Goal: Task Accomplishment & Management: Complete application form

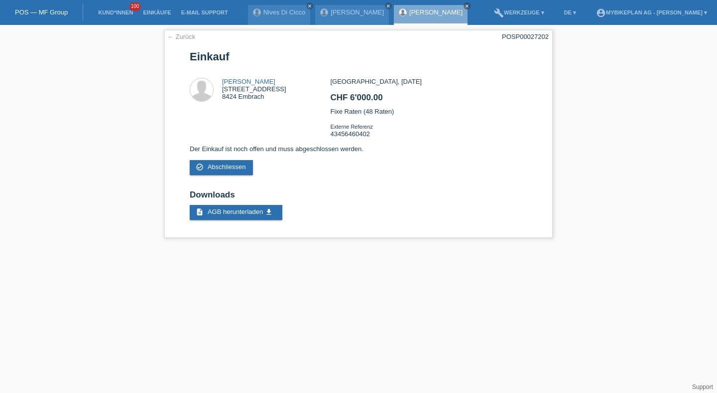
click at [110, 6] on li "Kund*innen 100" at bounding box center [115, 12] width 45 height 25
click at [111, 10] on link "Kund*innen" at bounding box center [115, 12] width 45 height 6
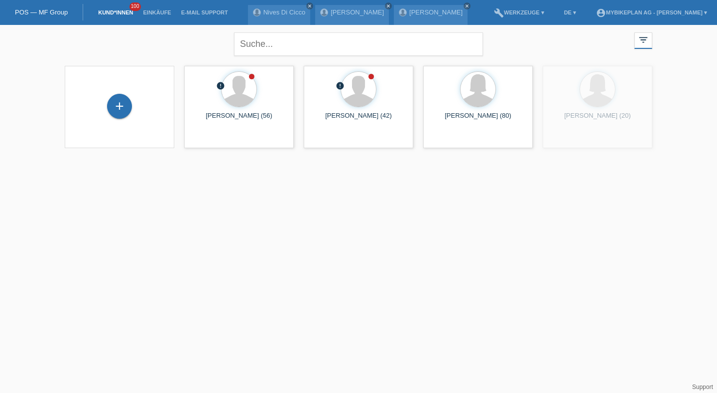
click at [129, 91] on div "+" at bounding box center [120, 107] width 110 height 82
click at [129, 95] on div "+" at bounding box center [120, 107] width 94 height 26
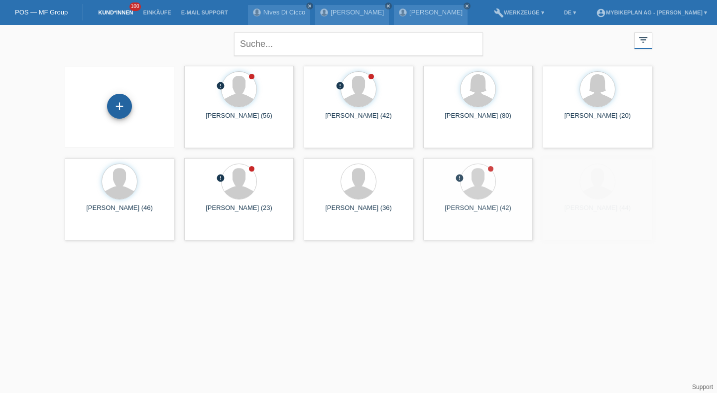
click at [124, 107] on div "+" at bounding box center [119, 106] width 25 height 25
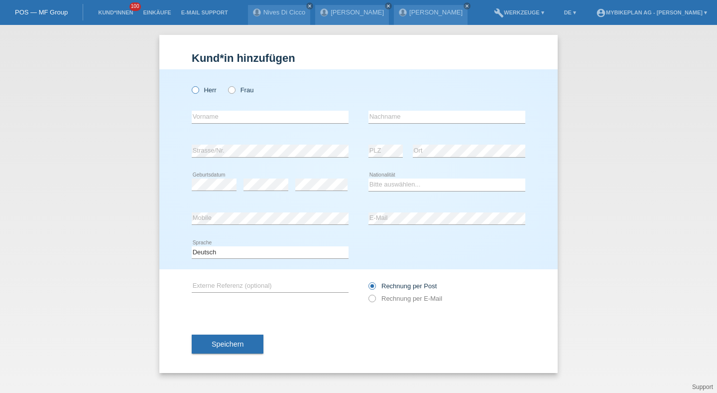
click at [204, 93] on label "Herr" at bounding box center [204, 89] width 25 height 7
click at [198, 93] on input "Herr" at bounding box center [195, 89] width 6 height 6
radio input "true"
click at [205, 116] on input "text" at bounding box center [270, 117] width 157 height 12
type input "Florent"
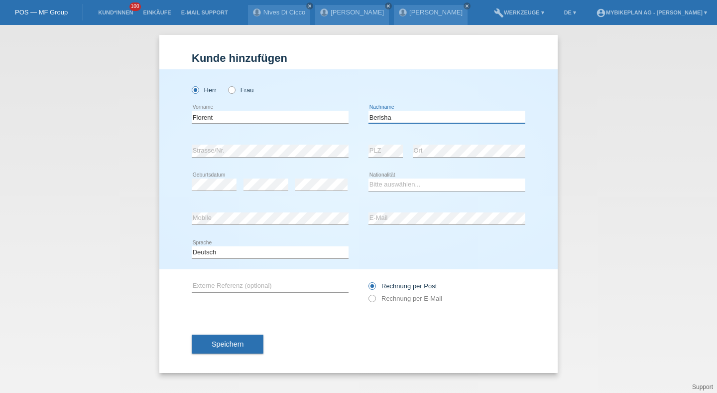
type input "Berisha"
click at [387, 182] on select "Bitte auswählen... Schweiz Deutschland Liechtenstein Österreich ------------ Af…" at bounding box center [447, 184] width 157 height 12
select select "CH"
click at [369, 179] on select "Bitte auswählen... Schweiz Deutschland Liechtenstein Österreich ------------ Af…" at bounding box center [447, 184] width 157 height 12
click at [385, 304] on div "Rechnung per Post Rechnung per E-Mail" at bounding box center [447, 291] width 157 height 25
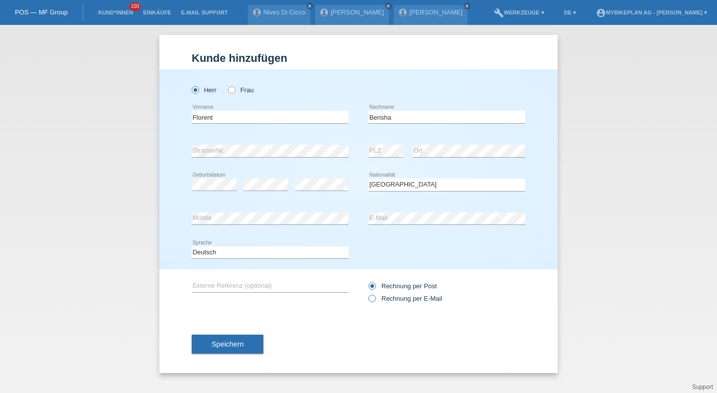
click at [389, 299] on label "Rechnung per E-Mail" at bounding box center [406, 297] width 74 height 7
click at [375, 299] on input "Rechnung per E-Mail" at bounding box center [372, 300] width 6 height 12
radio input "true"
click at [241, 345] on span "Speichern" at bounding box center [228, 344] width 32 height 8
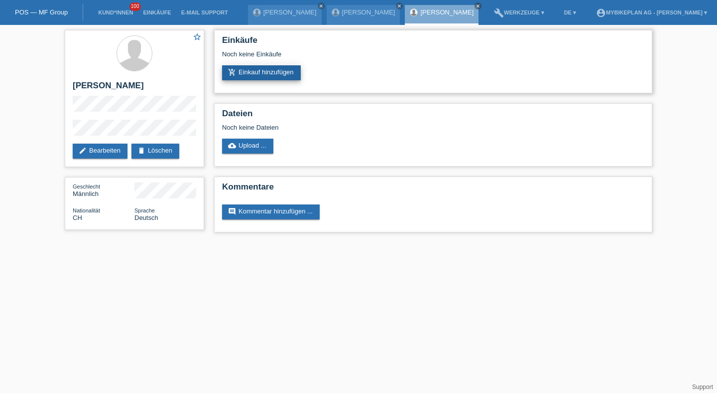
click at [272, 73] on link "add_shopping_cart Einkauf hinzufügen" at bounding box center [261, 72] width 79 height 15
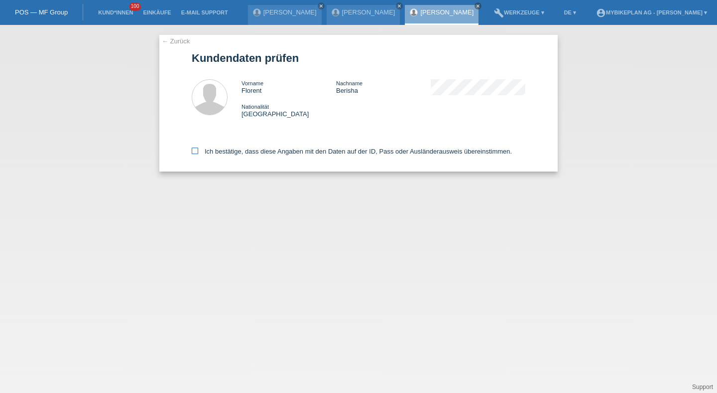
click at [257, 150] on label "Ich bestätige, dass diese Angaben mit den Daten auf der ID, Pass oder Ausländer…" at bounding box center [352, 150] width 320 height 7
click at [198, 150] on input "Ich bestätige, dass diese Angaben mit den Daten auf der ID, Pass oder Ausländer…" at bounding box center [195, 150] width 6 height 6
checkbox input "true"
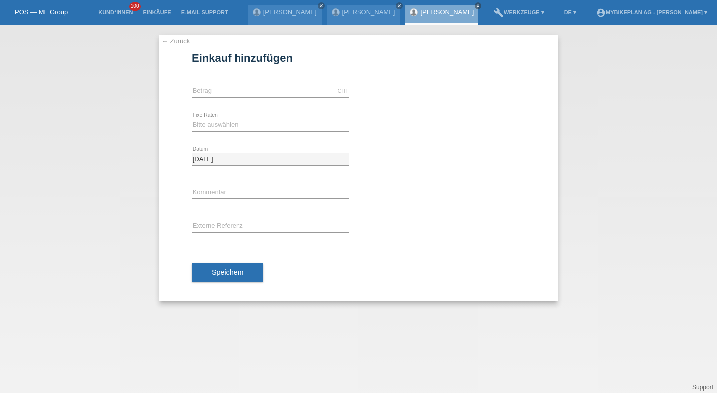
click at [267, 98] on div "CHF error Betrag" at bounding box center [270, 91] width 157 height 34
click at [275, 87] on input "text" at bounding box center [270, 91] width 157 height 12
type input "1749.00"
click at [241, 117] on div "Bitte auswählen 6 Raten 12 Raten 18 Raten 24 Raten 36 Raten 48 Raten error Fixe…" at bounding box center [270, 125] width 157 height 34
click at [241, 124] on select "Bitte auswählen 6 Raten 12 Raten 18 Raten 24 Raten 36 Raten 48 Raten" at bounding box center [270, 125] width 157 height 12
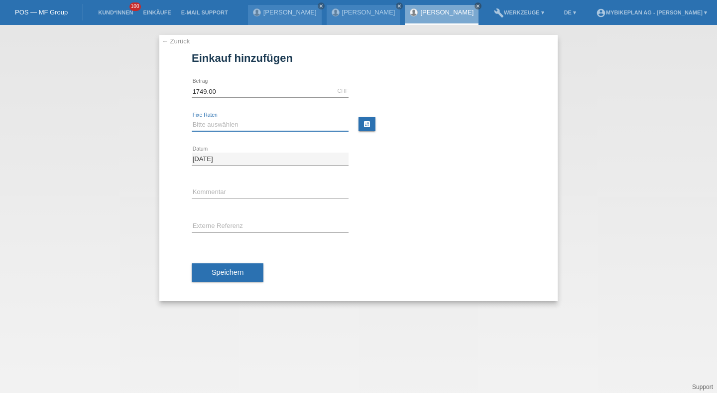
select select "486"
click at [192, 119] on select "Bitte auswählen 6 Raten 12 Raten 18 Raten 24 Raten 36 Raten 48 Raten" at bounding box center [270, 125] width 157 height 12
click at [228, 233] on div "error Externe Referenz" at bounding box center [270, 227] width 157 height 34
click at [236, 225] on input "text" at bounding box center [270, 226] width 157 height 12
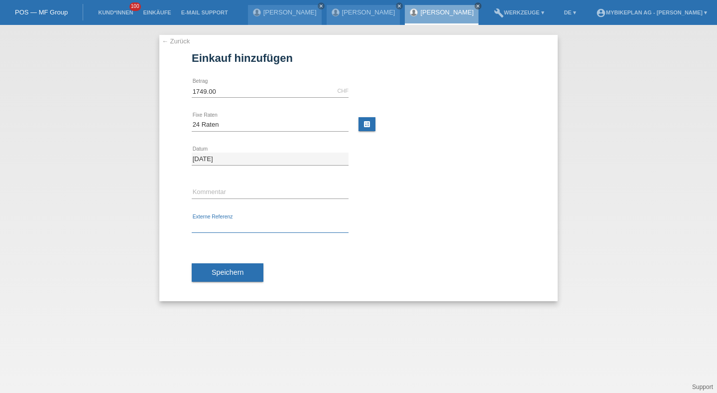
paste input "43437076387"
type input "43437076387"
click at [219, 270] on span "Speichern" at bounding box center [228, 272] width 32 height 8
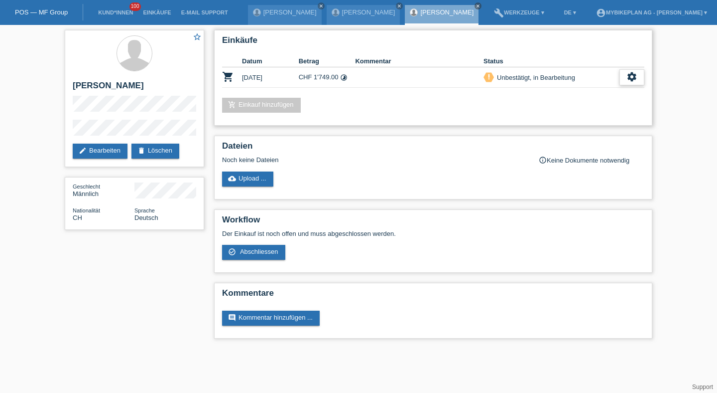
click at [629, 83] on div "settings" at bounding box center [632, 77] width 25 height 16
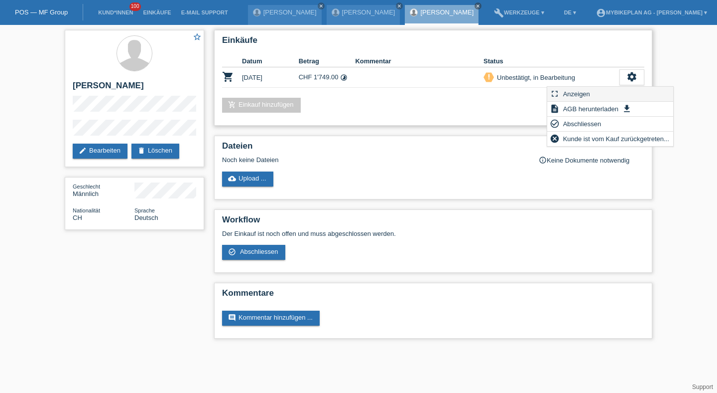
click at [611, 91] on div "fullscreen Anzeigen" at bounding box center [610, 94] width 126 height 15
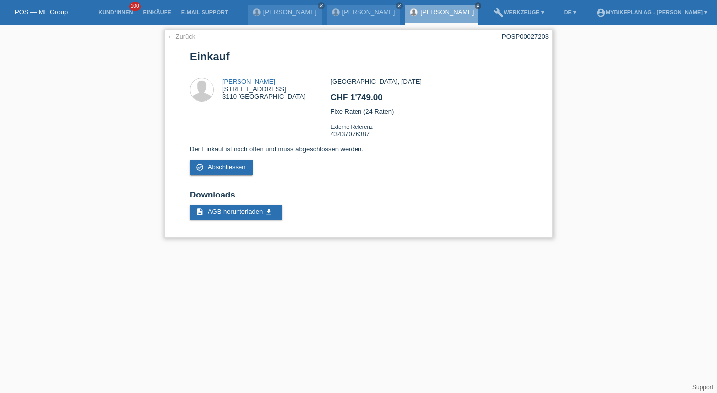
click at [514, 37] on div "POSP00027203" at bounding box center [525, 36] width 47 height 7
copy div "POSP00027203"
click at [112, 13] on link "Kund*innen" at bounding box center [115, 12] width 45 height 6
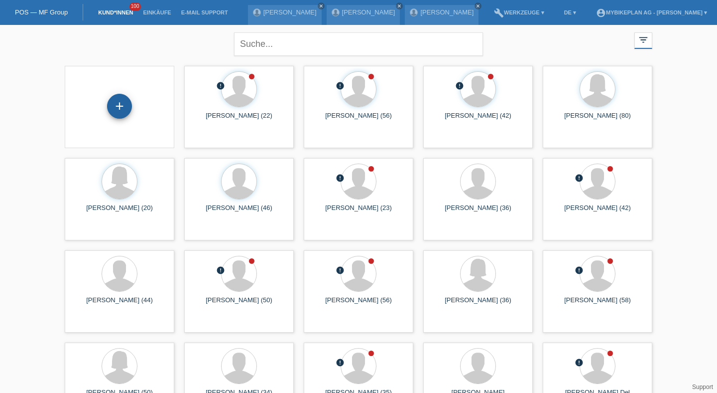
click at [112, 106] on div "+" at bounding box center [119, 106] width 25 height 25
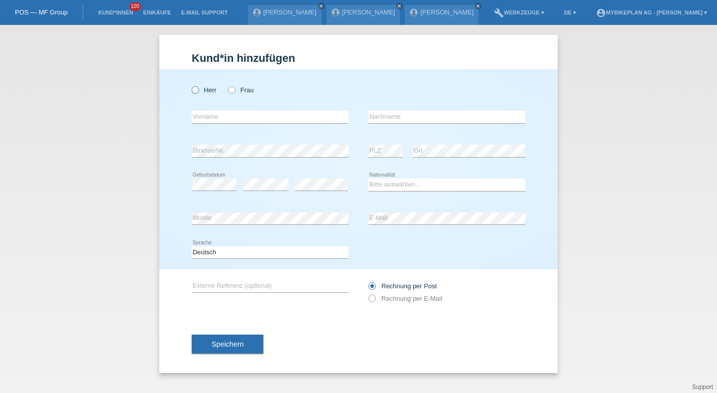
click at [190, 85] on icon at bounding box center [190, 85] width 0 height 0
click at [194, 91] on input "Herr" at bounding box center [195, 89] width 6 height 6
radio input "true"
click at [211, 128] on div "error Vorname" at bounding box center [270, 117] width 157 height 34
click at [211, 120] on input "text" at bounding box center [270, 117] width 157 height 12
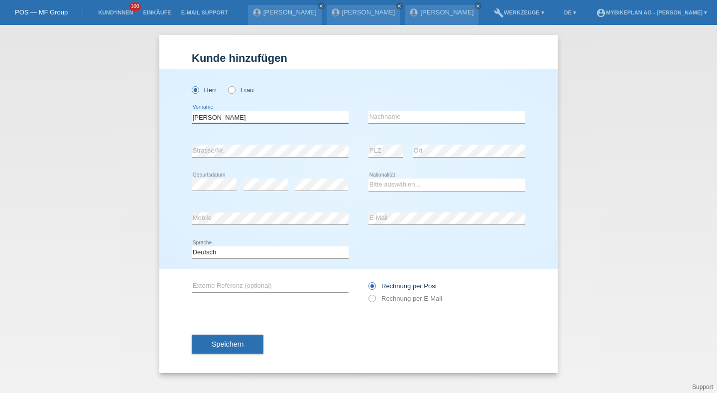
type input "Zoran"
type input "Savanovic"
click at [391, 184] on select "Bitte auswählen... Schweiz Deutschland Liechtenstein Österreich ------------ Af…" at bounding box center [447, 184] width 157 height 12
select select "BA"
click at [369, 179] on select "Bitte auswählen... Schweiz Deutschland Liechtenstein Österreich ------------ Af…" at bounding box center [447, 184] width 157 height 12
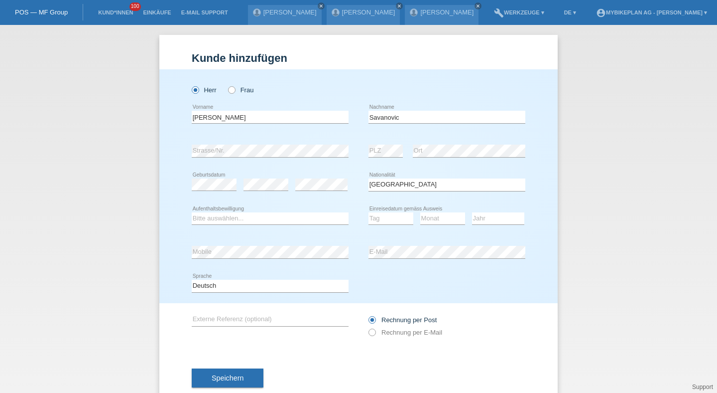
click at [285, 226] on div "Bitte auswählen... C B B - Flüchtlingsstatus Andere error Aufenthaltsbewilligung" at bounding box center [270, 219] width 157 height 34
click at [288, 220] on select "Bitte auswählen... C B B - Flüchtlingsstatus Andere" at bounding box center [270, 218] width 157 height 12
select select "C"
click at [192, 212] on select "Bitte auswählen... C B B - Flüchtlingsstatus Andere" at bounding box center [270, 218] width 157 height 12
click at [381, 212] on div "Tag 01 02 03 04 05 06 07 08 09 10 11 12 13 14 15 16" at bounding box center [391, 219] width 45 height 34
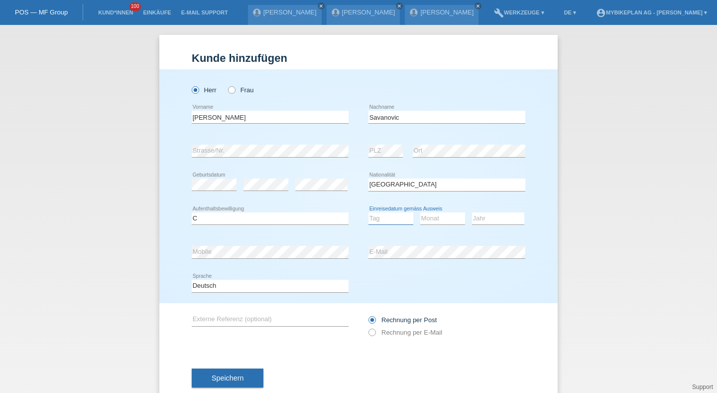
click at [381, 218] on select "Tag 01 02 03 04 05 06 07 08 09 10 11" at bounding box center [391, 218] width 45 height 12
select select "04"
click at [369, 212] on select "Tag 01 02 03 04 05 06 07 08 09 10 11" at bounding box center [391, 218] width 45 height 12
click at [433, 224] on select "Monat 01 02 03 04 05 06 07 08 09 10 11" at bounding box center [442, 218] width 45 height 12
select select "07"
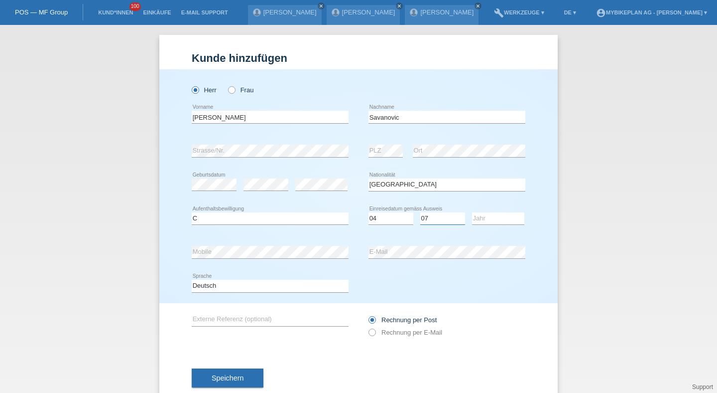
click at [420, 212] on select "Monat 01 02 03 04 05 06 07 08 09 10 11" at bounding box center [442, 218] width 45 height 12
click at [490, 225] on icon at bounding box center [498, 224] width 52 height 0
click at [490, 226] on div "Jahr 2025 2024 2023 2022 2021 2020 2019 2018 2017" at bounding box center [498, 219] width 52 height 34
click at [490, 227] on div "Jahr 2025 2024 2023 2022 2021 2020 2019 2018 2017" at bounding box center [498, 219] width 52 height 34
click at [490, 223] on select "Jahr 2025 2024 2023 2022 2021 2020 2019 2018 2017 2016 2015 2014 2013 2012 2011…" at bounding box center [498, 218] width 52 height 12
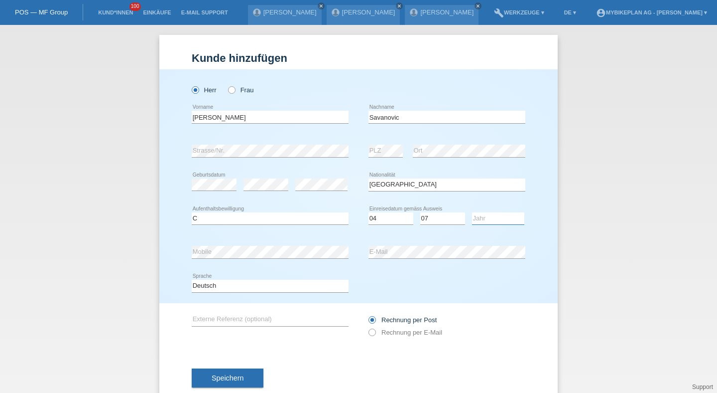
select select "1996"
click at [472, 212] on select "Jahr 2025 2024 2023 2022 2021 2020 2019 2018 2017 2016 2015 2014 2013 2012 2011…" at bounding box center [498, 218] width 52 height 12
click at [329, 264] on div "error Mobile" at bounding box center [270, 252] width 157 height 34
click at [329, 263] on div "error Mobile" at bounding box center [270, 252] width 157 height 34
click at [399, 338] on div "Rechnung per Post Rechnung per E-Mail" at bounding box center [447, 325] width 157 height 25
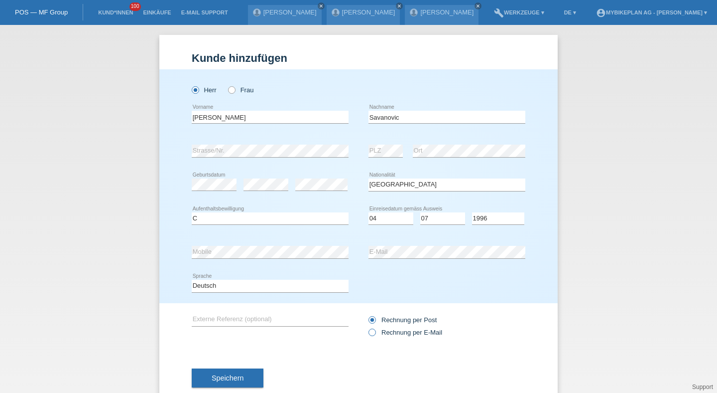
click at [402, 330] on label "Rechnung per E-Mail" at bounding box center [406, 331] width 74 height 7
click at [375, 330] on input "Rechnung per E-Mail" at bounding box center [372, 334] width 6 height 12
radio input "true"
click at [258, 377] on button "Speichern" at bounding box center [228, 377] width 72 height 19
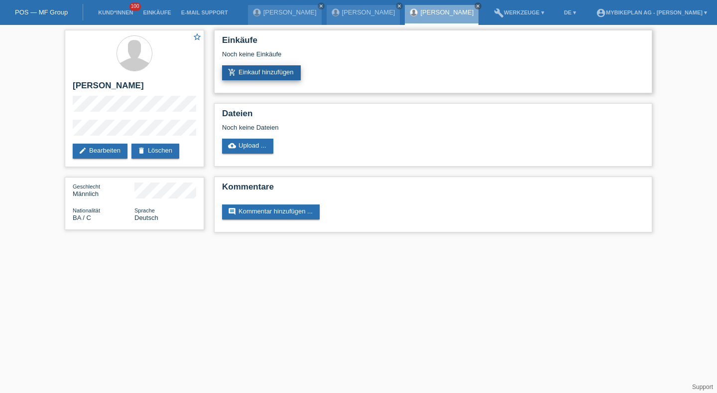
click at [268, 78] on link "add_shopping_cart Einkauf hinzufügen" at bounding box center [261, 72] width 79 height 15
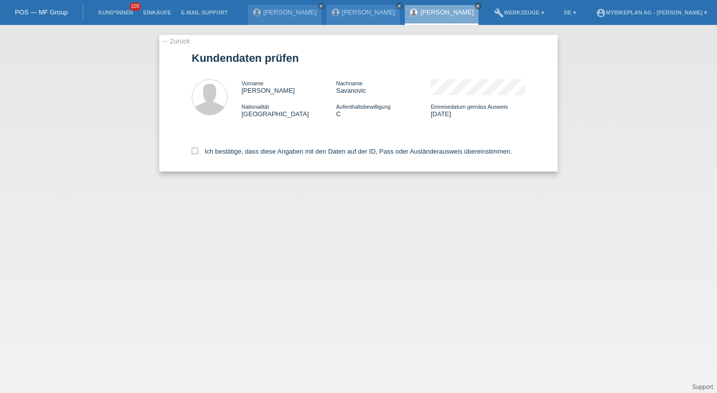
click at [242, 145] on div "Ich bestätige, dass diese Angaben mit den Daten auf der ID, Pass oder Ausländer…" at bounding box center [359, 150] width 334 height 44
click at [241, 146] on div "Ich bestätige, dass diese Angaben mit den Daten auf der ID, Pass oder Ausländer…" at bounding box center [359, 150] width 334 height 44
click at [241, 152] on label "Ich bestätige, dass diese Angaben mit den Daten auf der ID, Pass oder Ausländer…" at bounding box center [352, 150] width 320 height 7
click at [198, 152] on input "Ich bestätige, dass diese Angaben mit den Daten auf der ID, Pass oder Ausländer…" at bounding box center [195, 150] width 6 height 6
checkbox input "true"
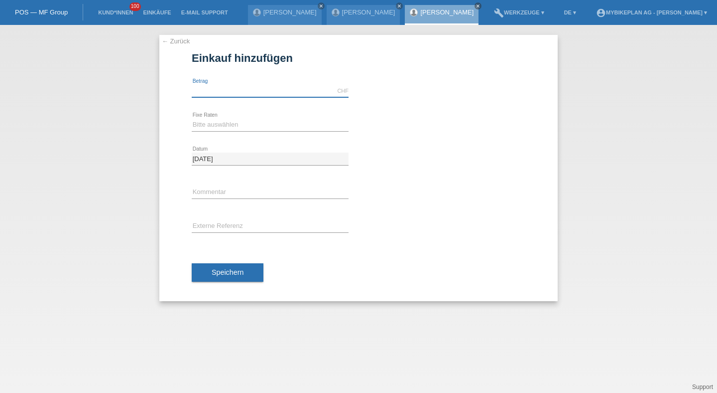
click at [252, 89] on input "text" at bounding box center [270, 91] width 157 height 12
type input "4499.00"
click at [204, 140] on div "Bitte auswählen 6 Raten 12 Raten 18 Raten 24 Raten 36 Raten 48 Raten error Fixe…" at bounding box center [270, 125] width 157 height 34
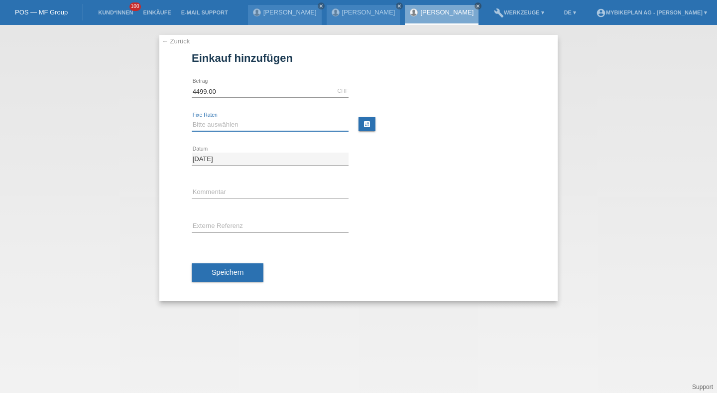
click at [211, 123] on select "Bitte auswählen 6 Raten 12 Raten 18 Raten 24 Raten 36 Raten 48 Raten" at bounding box center [270, 125] width 157 height 12
select select "487"
click at [192, 119] on select "Bitte auswählen 6 Raten 12 Raten 18 Raten 24 Raten 36 Raten 48 Raten" at bounding box center [270, 125] width 157 height 12
click at [212, 216] on div "error Externe Referenz" at bounding box center [270, 227] width 157 height 34
click at [213, 224] on input "text" at bounding box center [270, 226] width 157 height 12
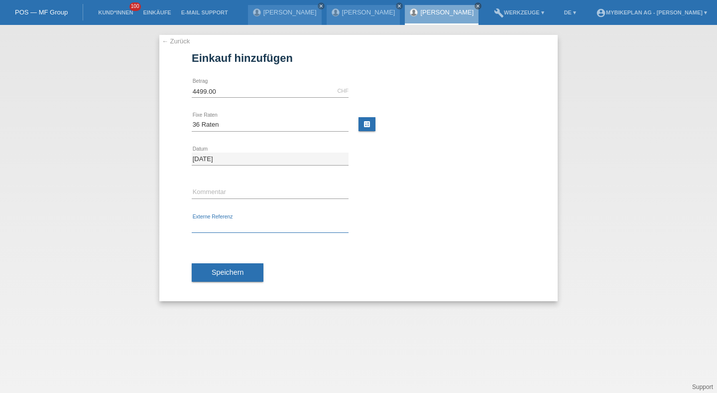
paste input "43457943863"
type input "43457943863"
click at [205, 271] on button "Speichern" at bounding box center [228, 272] width 72 height 19
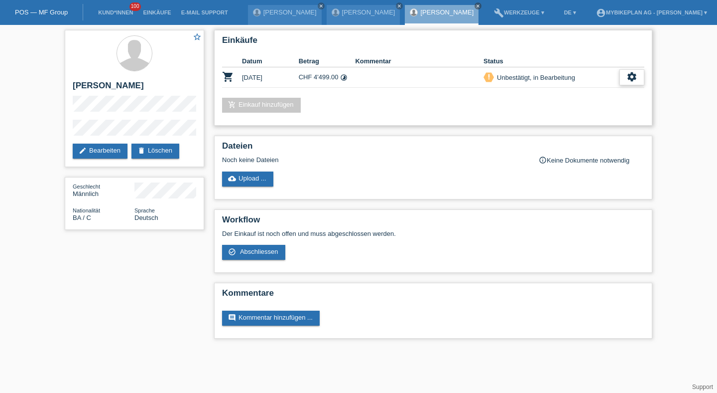
click at [626, 72] on div "settings" at bounding box center [632, 77] width 25 height 16
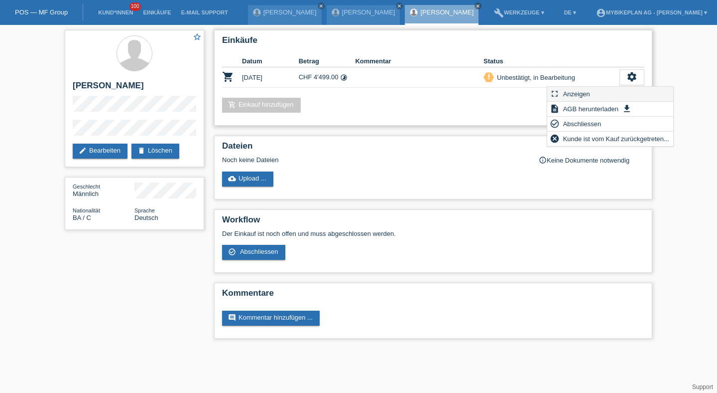
click at [603, 92] on div "fullscreen Anzeigen" at bounding box center [610, 94] width 126 height 15
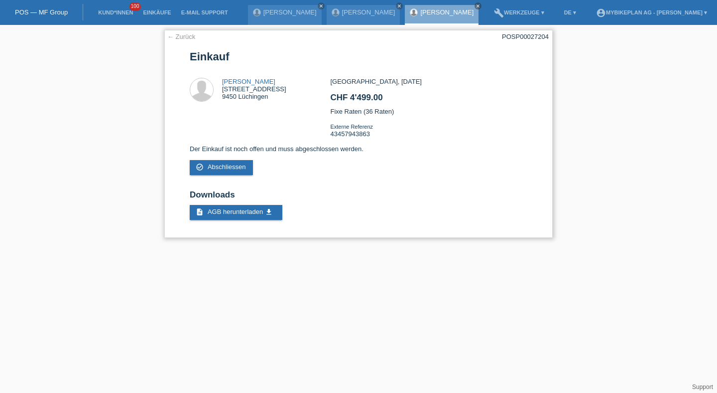
click at [543, 42] on div "← Zurück POSP00027204 Einkauf [PERSON_NAME] [STREET_ADDRESS] CHF 4'499.00" at bounding box center [358, 134] width 389 height 208
click at [541, 41] on div "← Zurück POSP00027204 Einkauf [PERSON_NAME] [STREET_ADDRESS] CHF 4'499.00" at bounding box center [358, 134] width 389 height 208
click at [541, 41] on div "← Zurück POSP00027204 Einkauf Zoran Savanovic Birkenweg 11 9450 Lüchingen CHF 4…" at bounding box center [358, 134] width 389 height 208
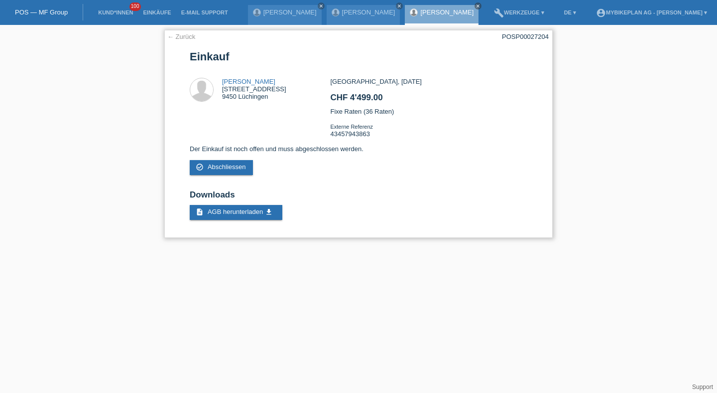
click at [537, 38] on div "POSP00027204" at bounding box center [525, 36] width 47 height 7
copy div "POSP00027204"
click at [118, 14] on link "Kund*innen" at bounding box center [115, 12] width 45 height 6
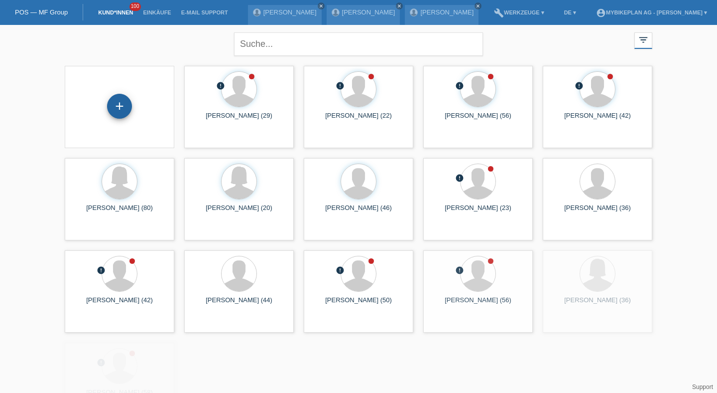
click at [115, 103] on div "+" at bounding box center [119, 106] width 25 height 25
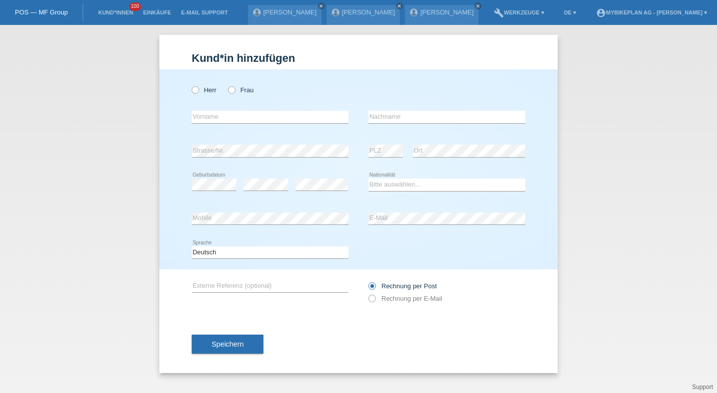
drag, startPoint x: 221, startPoint y: 82, endPoint x: 210, endPoint y: 82, distance: 11.5
click at [221, 82] on div "Herr Frau" at bounding box center [270, 90] width 157 height 20
click at [208, 82] on div "Herr Frau" at bounding box center [270, 90] width 157 height 20
click at [208, 87] on label "Herr" at bounding box center [204, 89] width 25 height 7
click at [198, 87] on input "Herr" at bounding box center [195, 89] width 6 height 6
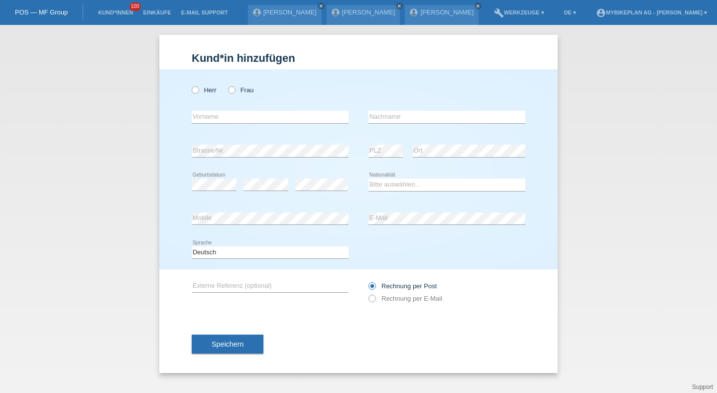
radio input "true"
click at [206, 118] on input "text" at bounding box center [270, 117] width 157 height 12
type input "[PERSON_NAME]"
type input "Vögtlin"
click at [385, 184] on select "Bitte auswählen... Schweiz Deutschland Liechtenstein Österreich ------------ Af…" at bounding box center [447, 184] width 157 height 12
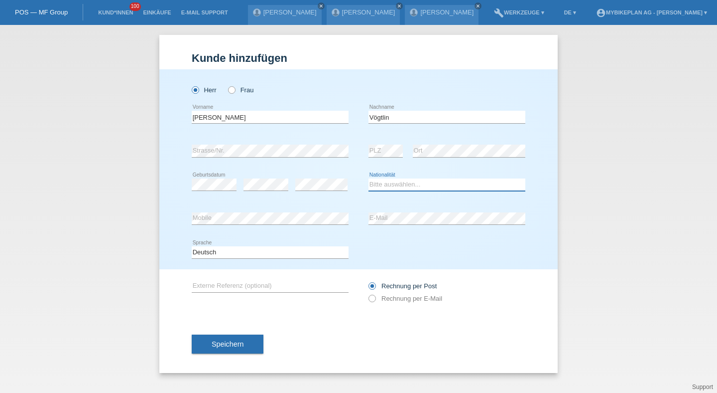
select select "CH"
click at [369, 179] on select "Bitte auswählen... Schweiz Deutschland Liechtenstein Österreich ------------ Af…" at bounding box center [447, 184] width 157 height 12
click at [282, 263] on div "Deutsch Français Italiano English error Sprache" at bounding box center [270, 253] width 157 height 34
click at [372, 304] on input "Rechnung per E-Mail" at bounding box center [372, 300] width 6 height 12
radio input "true"
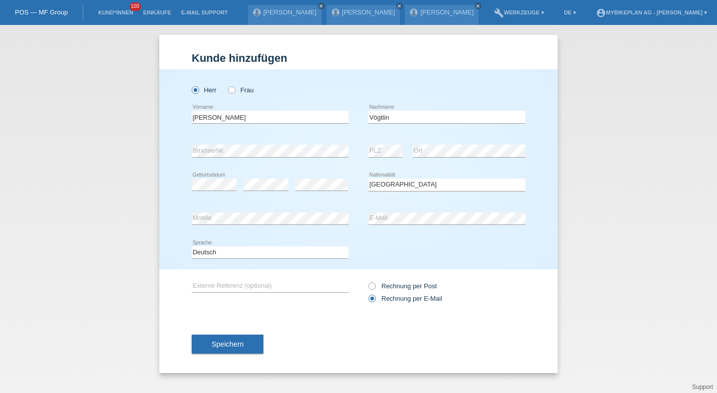
click at [372, 303] on input "Rechnung per E-Mail" at bounding box center [372, 300] width 6 height 12
click at [263, 327] on div "Speichern" at bounding box center [359, 344] width 334 height 58
click at [253, 334] on div "Speichern" at bounding box center [359, 344] width 334 height 58
click at [246, 347] on button "Speichern" at bounding box center [228, 343] width 72 height 19
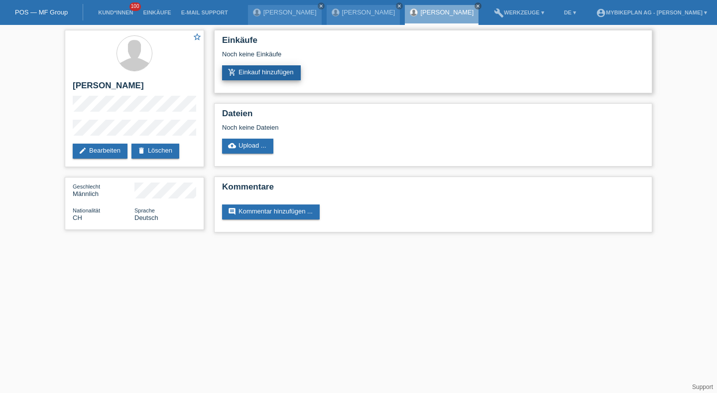
click at [256, 70] on link "add_shopping_cart Einkauf hinzufügen" at bounding box center [261, 72] width 79 height 15
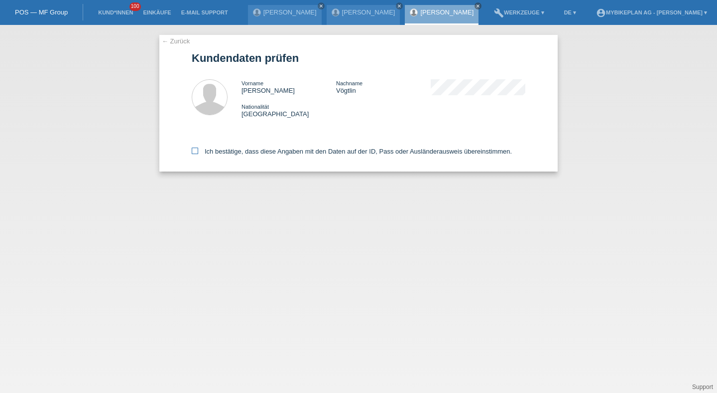
click at [229, 155] on label "Ich bestätige, dass diese Angaben mit den Daten auf der ID, Pass oder Ausländer…" at bounding box center [352, 150] width 320 height 7
click at [198, 154] on input "Ich bestätige, dass diese Angaben mit den Daten auf der ID, Pass oder Ausländer…" at bounding box center [195, 150] width 6 height 6
checkbox input "true"
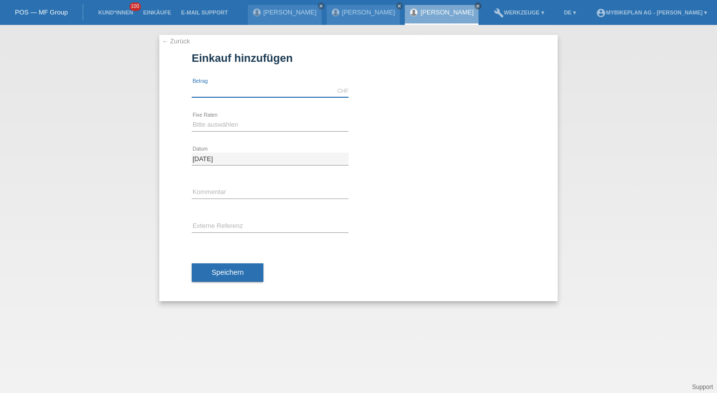
click at [278, 92] on input "text" at bounding box center [270, 91] width 157 height 12
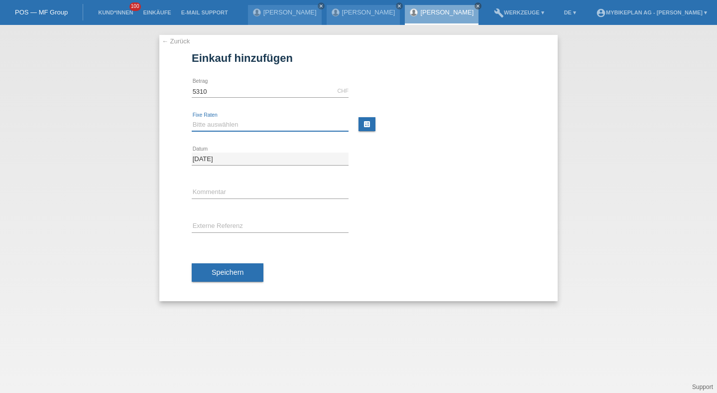
type input "5310.00"
click at [225, 129] on select "Bitte auswählen 6 Raten 12 Raten 18 Raten 24 Raten 36 Raten 48 Raten" at bounding box center [270, 125] width 157 height 12
select select "488"
click at [192, 119] on select "Bitte auswählen 6 Raten 12 Raten 18 Raten 24 Raten 36 Raten 48 Raten" at bounding box center [270, 125] width 157 height 12
click at [217, 221] on input "text" at bounding box center [270, 226] width 157 height 12
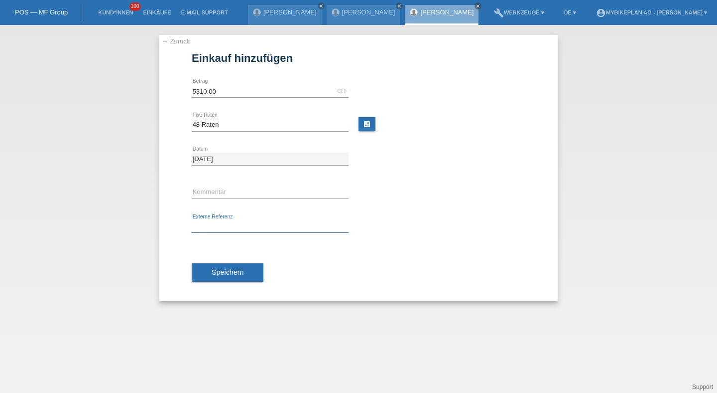
paste input "43450060422"
type input "43450060422"
click at [214, 267] on button "Speichern" at bounding box center [228, 272] width 72 height 19
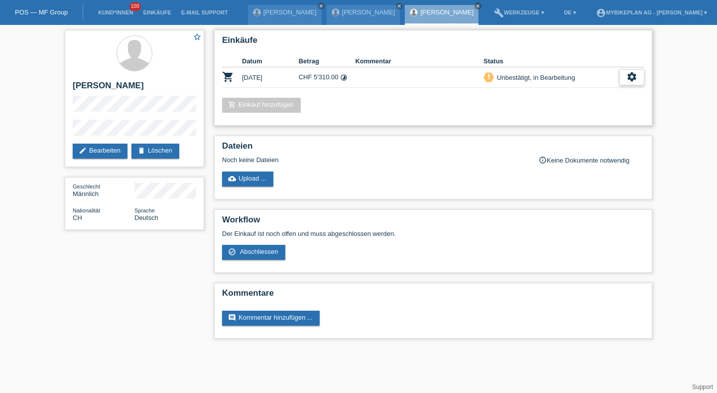
click at [628, 78] on icon "settings" at bounding box center [632, 76] width 11 height 11
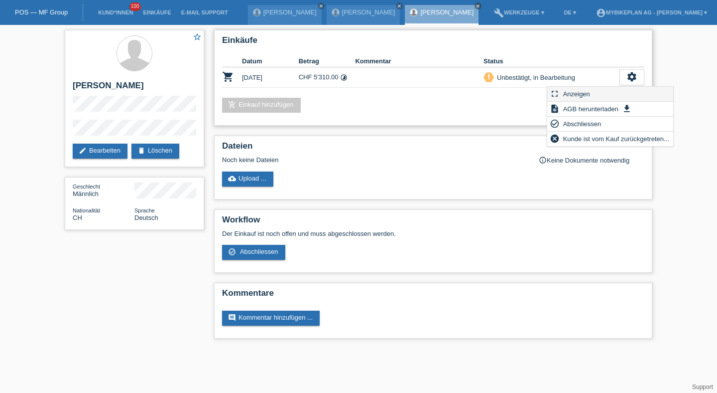
click at [611, 90] on div "fullscreen Anzeigen" at bounding box center [610, 94] width 126 height 15
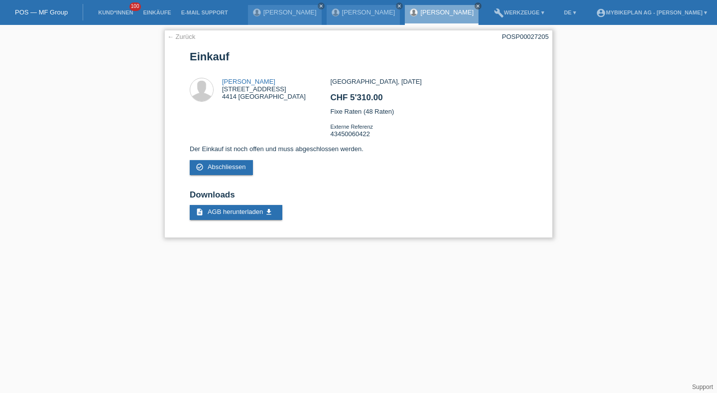
click at [523, 36] on div "POSP00027205" at bounding box center [525, 36] width 47 height 7
copy div "POSP00027205"
click at [128, 12] on link "Kund*innen" at bounding box center [115, 12] width 45 height 6
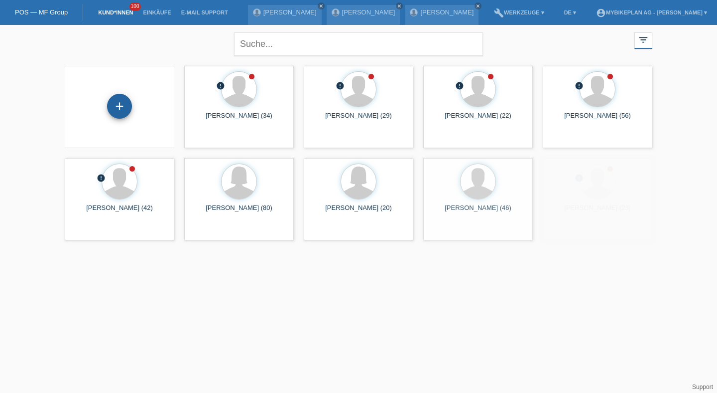
click at [116, 104] on div "+" at bounding box center [119, 106] width 25 height 25
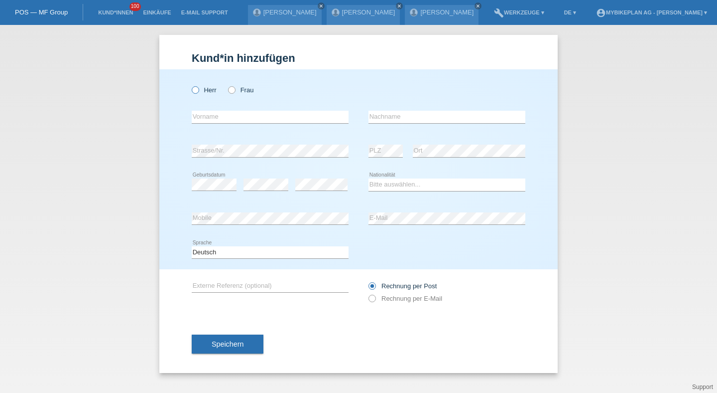
click at [198, 86] on label "Herr" at bounding box center [204, 89] width 25 height 7
click at [198, 86] on input "Herr" at bounding box center [195, 89] width 6 height 6
radio input "true"
click at [213, 111] on div "error Vorname" at bounding box center [270, 117] width 157 height 34
click at [212, 112] on input "text" at bounding box center [270, 117] width 157 height 12
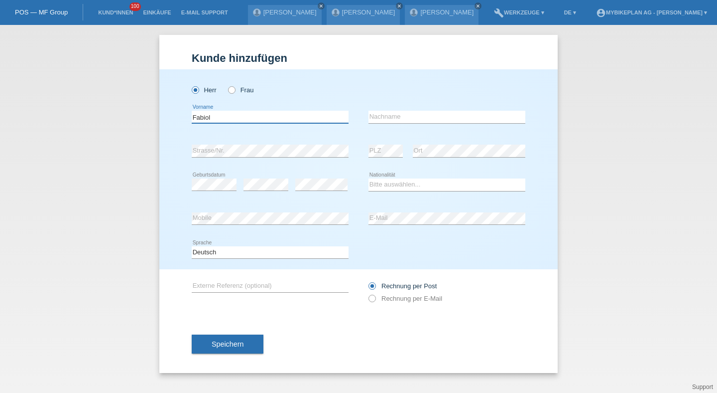
type input "Fabiol"
type input "Mustafi"
click at [210, 193] on div "error Geburtsdatum" at bounding box center [214, 185] width 45 height 34
click at [385, 180] on select "Bitte auswählen... Schweiz Deutschland Liechtenstein Österreich ------------ Af…" at bounding box center [447, 184] width 157 height 12
select select "CH"
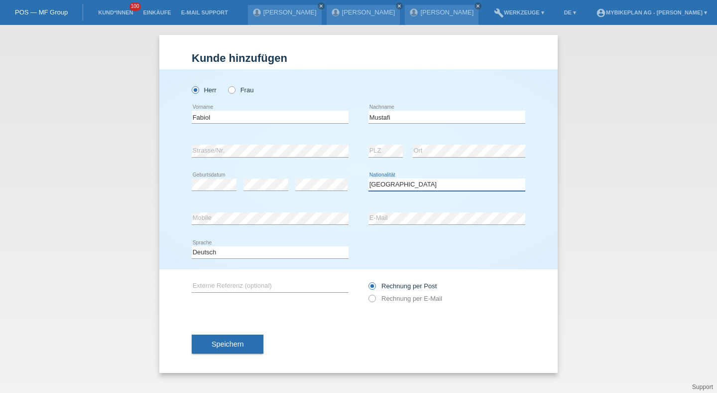
click at [369, 179] on select "Bitte auswählen... Schweiz Deutschland Liechtenstein Österreich ------------ Af…" at bounding box center [447, 184] width 157 height 12
click at [391, 209] on div "error E-Mail" at bounding box center [447, 219] width 157 height 34
click at [390, 205] on div "error E-Mail" at bounding box center [447, 219] width 157 height 34
click at [298, 257] on select "Deutsch Français Italiano English" at bounding box center [270, 252] width 157 height 12
click at [192, 246] on select "Deutsch Français Italiano English" at bounding box center [270, 252] width 157 height 12
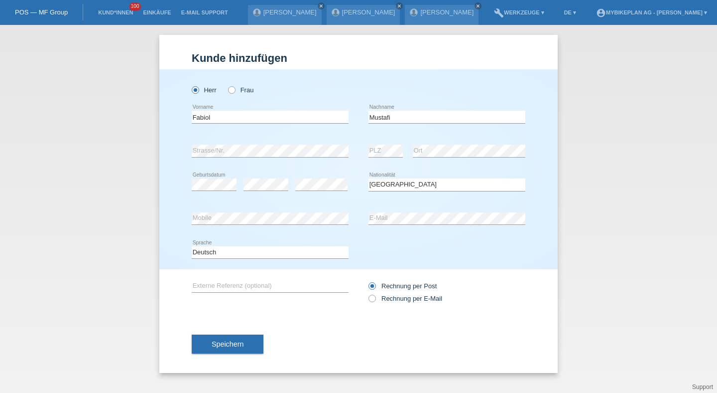
click at [399, 309] on div "Rechnung per Post Rechnung per E-Mail" at bounding box center [447, 292] width 157 height 46
click at [398, 302] on label "Rechnung per E-Mail" at bounding box center [406, 297] width 74 height 7
click at [375, 303] on input "Rechnung per E-Mail" at bounding box center [372, 300] width 6 height 12
radio input "true"
click at [248, 335] on div "Speichern" at bounding box center [359, 344] width 334 height 58
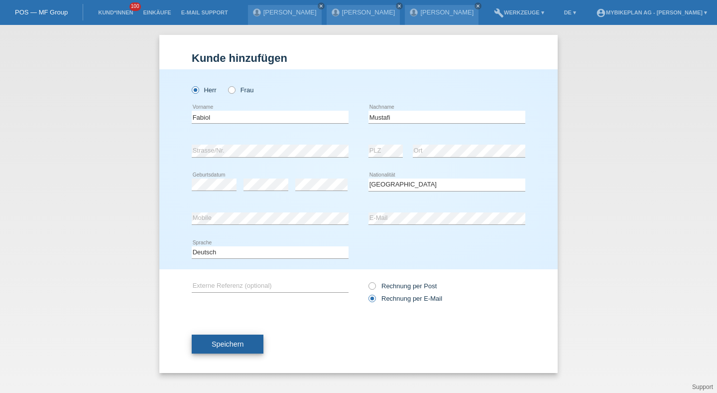
click at [245, 341] on button "Speichern" at bounding box center [228, 343] width 72 height 19
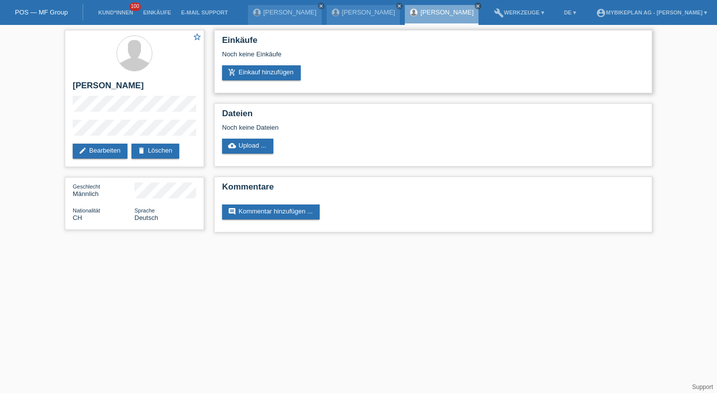
click at [260, 52] on div "Noch keine Einkäufe" at bounding box center [433, 57] width 422 height 15
click at [260, 76] on link "add_shopping_cart Einkauf hinzufügen" at bounding box center [261, 72] width 79 height 15
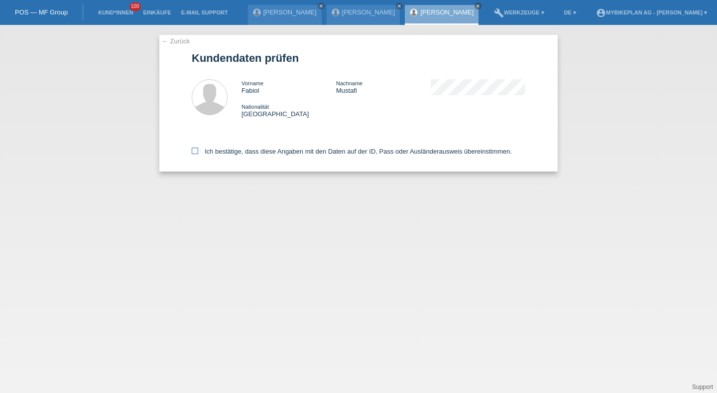
click at [231, 151] on label "Ich bestätige, dass diese Angaben mit den Daten auf der ID, Pass oder Ausländer…" at bounding box center [352, 150] width 320 height 7
click at [198, 151] on input "Ich bestätige, dass diese Angaben mit den Daten auf der ID, Pass oder Ausländer…" at bounding box center [195, 150] width 6 height 6
checkbox input "true"
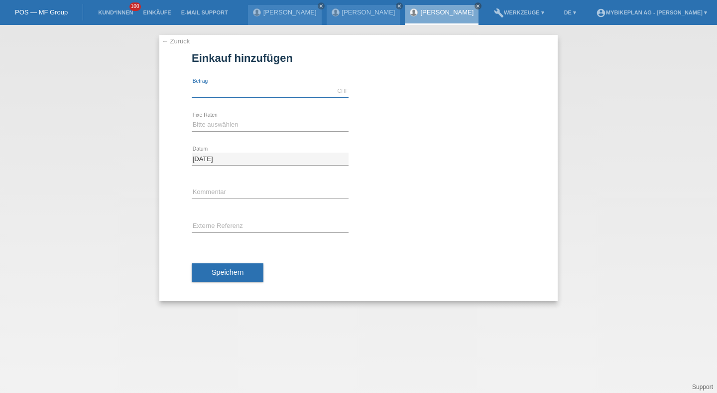
click at [232, 88] on input "text" at bounding box center [270, 91] width 157 height 12
type input "2148.90"
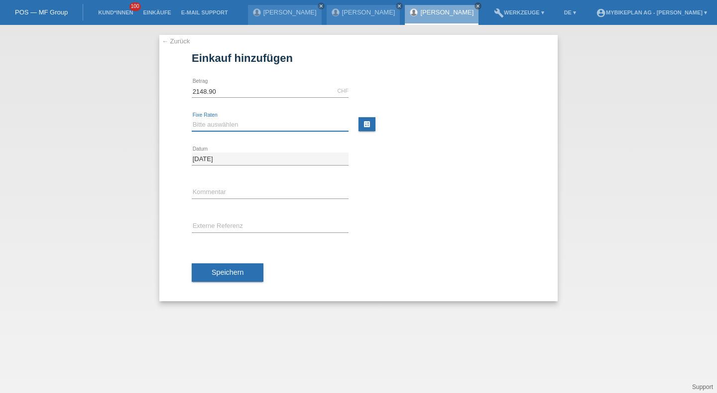
click at [291, 120] on select "Bitte auswählen 6 Raten 12 Raten 18 Raten 24 Raten 36 Raten 48 Raten" at bounding box center [270, 125] width 157 height 12
select select "487"
click at [192, 119] on select "Bitte auswählen 6 Raten 12 Raten 18 Raten 24 Raten 36 Raten 48 Raten" at bounding box center [270, 125] width 157 height 12
click at [236, 213] on div "error Externe Referenz" at bounding box center [270, 227] width 157 height 34
click at [234, 227] on input "text" at bounding box center [270, 226] width 157 height 12
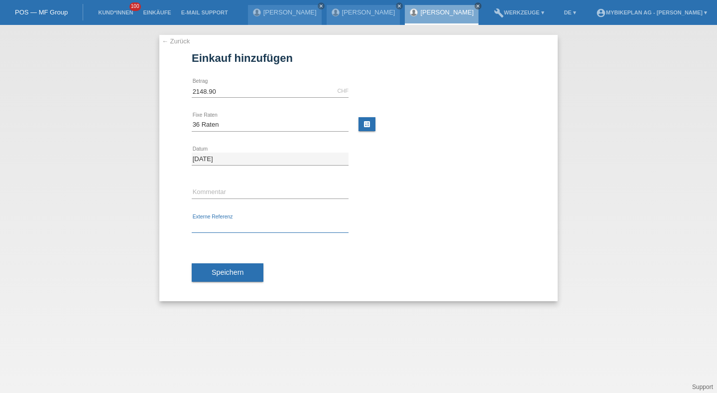
paste input "43460142467"
type input "43460142467"
click at [225, 270] on span "Speichern" at bounding box center [228, 272] width 32 height 8
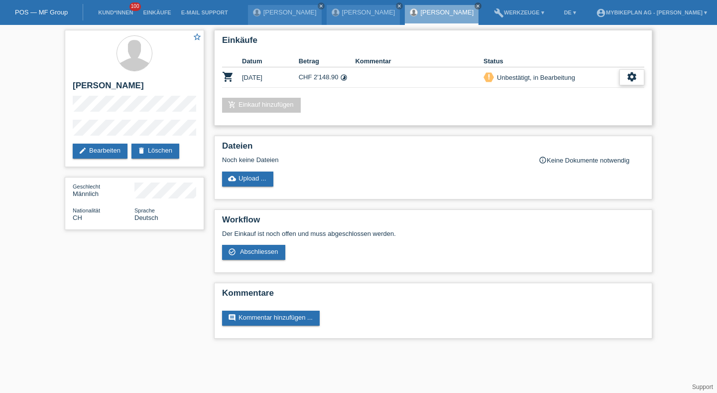
click at [631, 81] on icon "settings" at bounding box center [632, 76] width 11 height 11
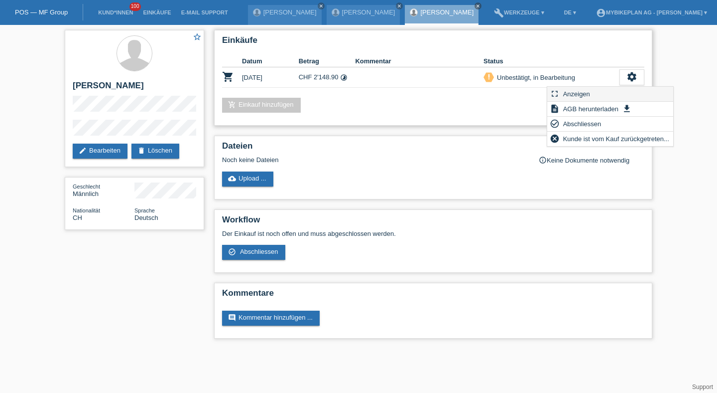
click at [605, 99] on div "fullscreen Anzeigen" at bounding box center [610, 94] width 126 height 15
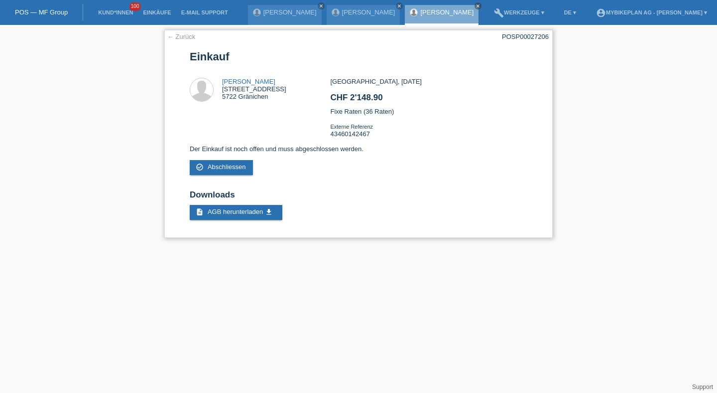
click at [518, 30] on div "← Zurück POSP00027206 Einkauf Fabiol Mustafi Lochweg 20 5722 Gränichen CHF 2'14…" at bounding box center [358, 134] width 389 height 208
click at [518, 34] on div "POSP00027206" at bounding box center [525, 36] width 47 height 7
copy div "POSP00027206"
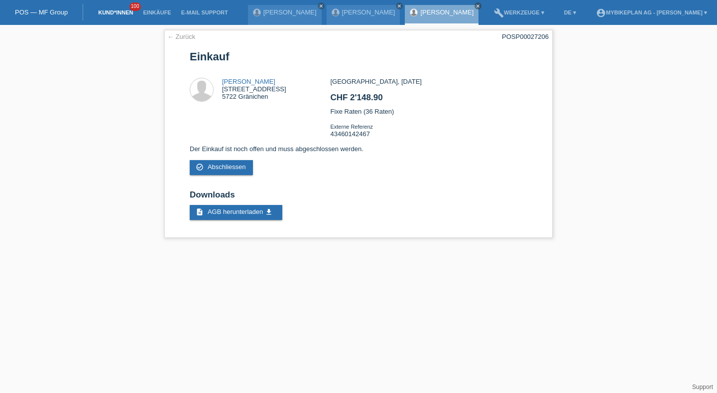
click at [125, 14] on link "Kund*innen" at bounding box center [115, 12] width 45 height 6
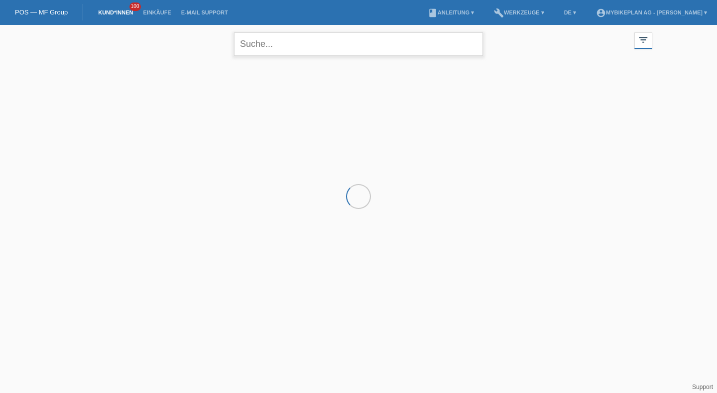
click at [303, 44] on input "text" at bounding box center [358, 43] width 249 height 23
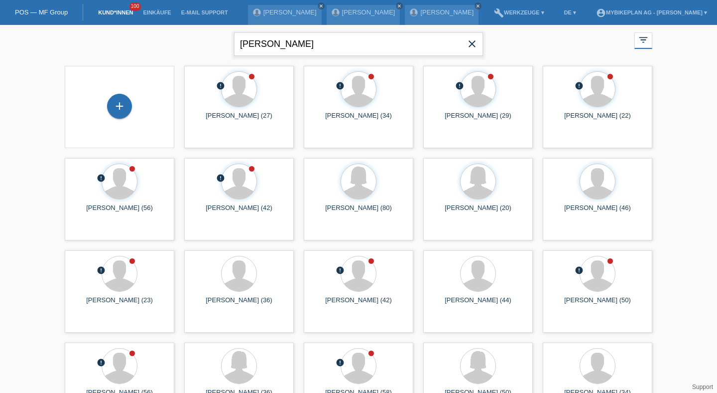
type input "patrick"
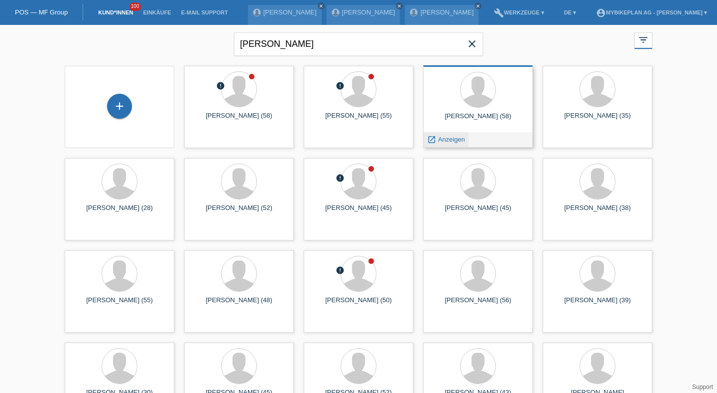
click at [443, 143] on span "Anzeigen" at bounding box center [451, 138] width 27 height 7
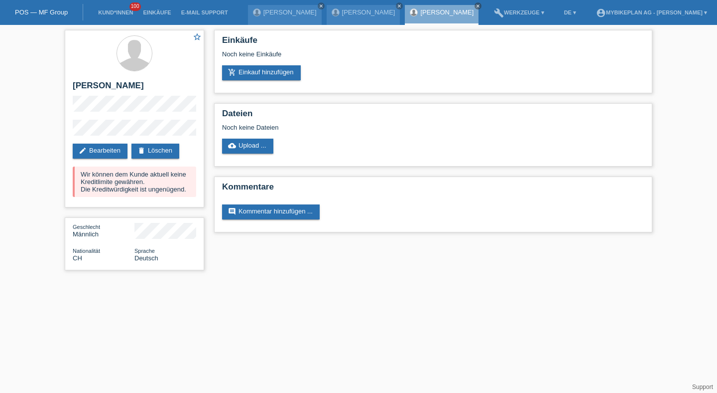
click at [117, 16] on li "Kund*innen 100" at bounding box center [115, 12] width 45 height 25
click at [121, 13] on link "Kund*innen" at bounding box center [115, 12] width 45 height 6
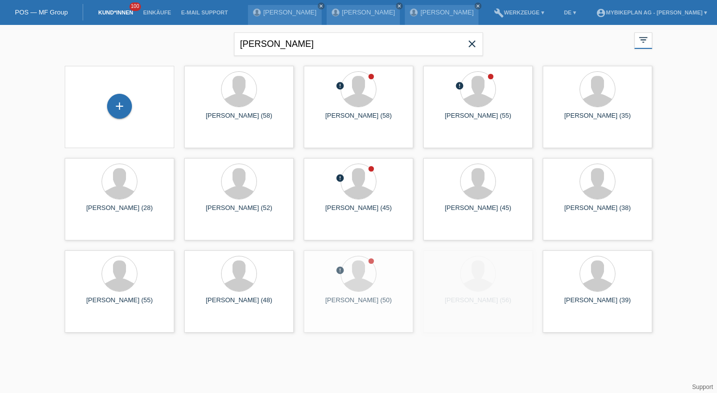
click at [480, 46] on span "close" at bounding box center [472, 44] width 20 height 15
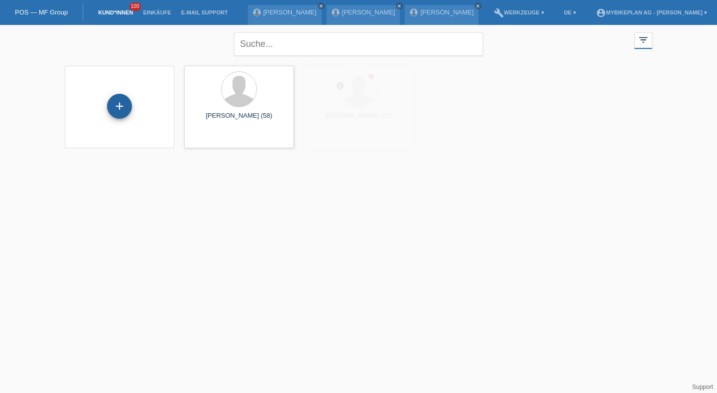
click at [118, 117] on div "+" at bounding box center [119, 106] width 25 height 25
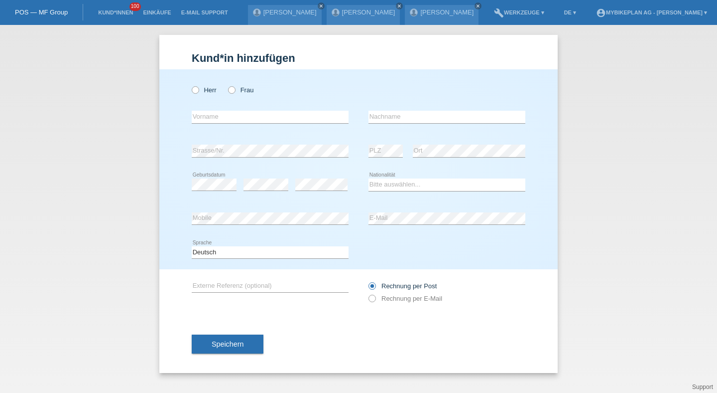
click at [207, 96] on div "Herr Frau" at bounding box center [270, 90] width 157 height 20
click at [206, 87] on label "Herr" at bounding box center [204, 89] width 25 height 7
click at [198, 87] on input "Herr" at bounding box center [195, 89] width 6 height 6
radio input "true"
click at [212, 124] on div "error Vorname" at bounding box center [270, 117] width 157 height 34
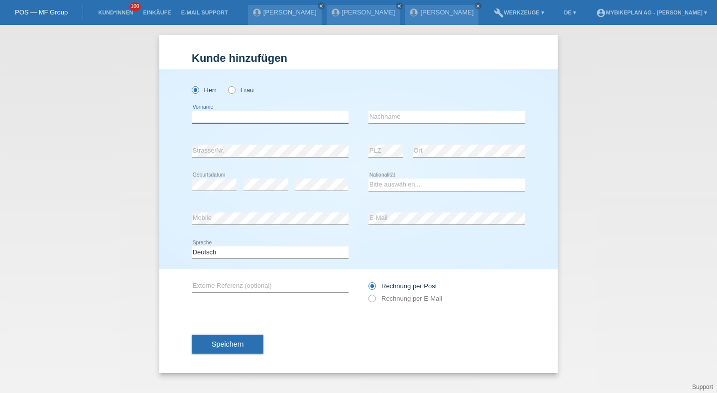
click at [218, 122] on input "text" at bounding box center [270, 117] width 157 height 12
type input "Jan"
type input "Paciga"
click at [371, 183] on select "Bitte auswählen... Schweiz Deutschland Liechtenstein Österreich ------------ Af…" at bounding box center [447, 184] width 157 height 12
click at [287, 0] on html "POS — MF Group Kund*innen 100 Einkäufe E-Mail Support Yves Vögtlin close close" at bounding box center [358, 12] width 717 height 25
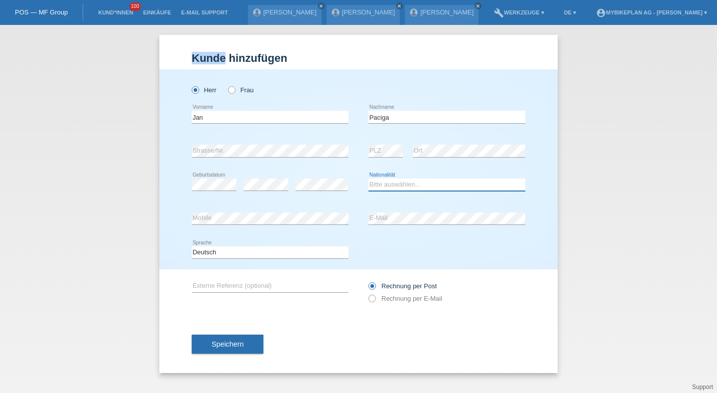
click at [413, 185] on select "Bitte auswählen... Schweiz Deutschland Liechtenstein Österreich ------------ Af…" at bounding box center [447, 184] width 157 height 12
select select "CH"
click at [369, 179] on select "Bitte auswählen... Schweiz Deutschland Liechtenstein Österreich ------------ Af…" at bounding box center [447, 184] width 157 height 12
click at [317, 255] on select "Deutsch Français Italiano English" at bounding box center [270, 252] width 157 height 12
click at [192, 246] on select "Deutsch Français Italiano English" at bounding box center [270, 252] width 157 height 12
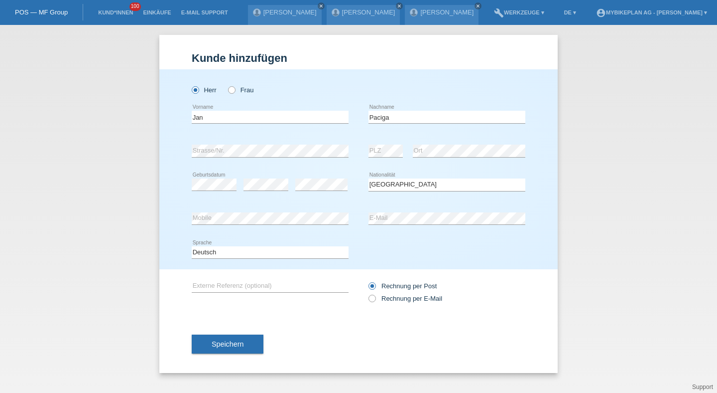
click at [397, 304] on div "Rechnung per Post Rechnung per E-Mail" at bounding box center [447, 291] width 157 height 25
click at [391, 304] on div "Rechnung per Post Rechnung per E-Mail" at bounding box center [447, 291] width 157 height 25
click at [380, 309] on div "Rechnung per Post Rechnung per E-Mail" at bounding box center [447, 292] width 157 height 46
click at [380, 304] on div "Rechnung per Post Rechnung per E-Mail" at bounding box center [447, 291] width 157 height 25
click at [374, 305] on input "Rechnung per E-Mail" at bounding box center [372, 300] width 6 height 12
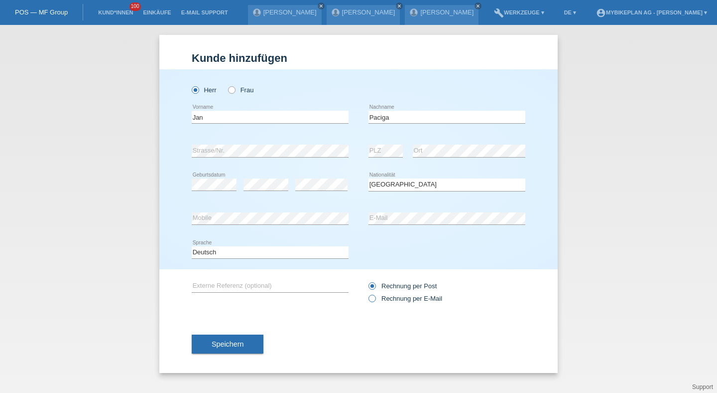
radio input "true"
click at [367, 293] on icon at bounding box center [367, 293] width 0 height 0
click at [374, 303] on input "Rechnung per E-Mail" at bounding box center [372, 300] width 6 height 12
click at [219, 352] on button "Speichern" at bounding box center [228, 343] width 72 height 19
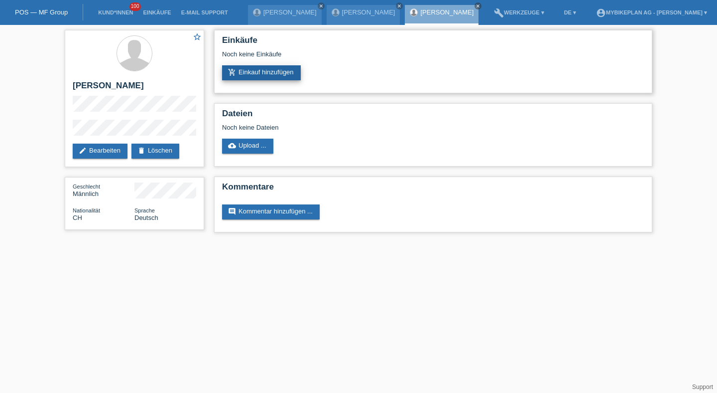
click at [254, 75] on link "add_shopping_cart Einkauf hinzufügen" at bounding box center [261, 72] width 79 height 15
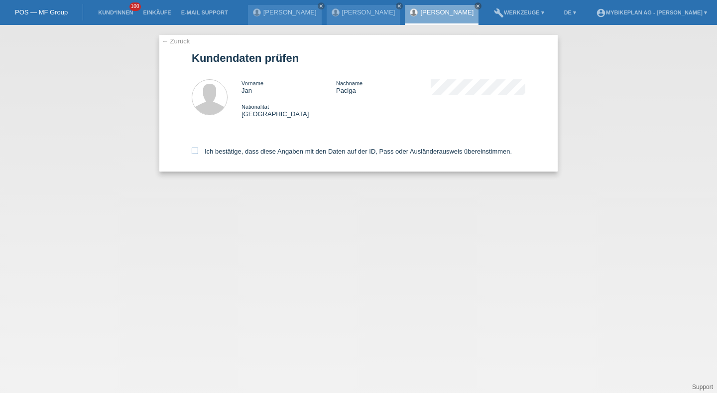
click at [226, 152] on label "Ich bestätige, dass diese Angaben mit den Daten auf der ID, Pass oder Ausländer…" at bounding box center [352, 150] width 320 height 7
click at [198, 152] on input "Ich bestätige, dass diese Angaben mit den Daten auf der ID, Pass oder Ausländer…" at bounding box center [195, 150] width 6 height 6
checkbox input "true"
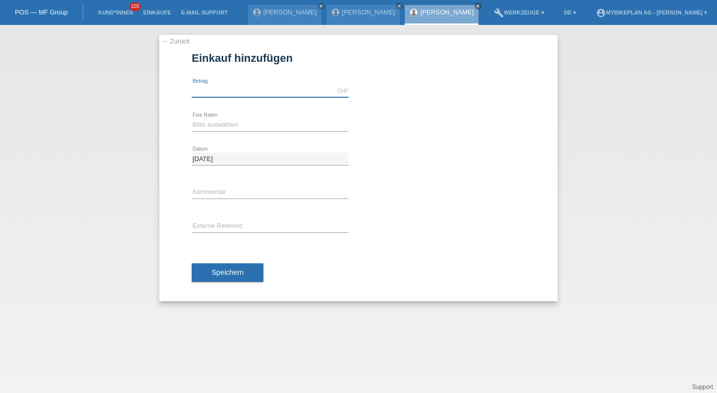
click at [229, 92] on input "text" at bounding box center [270, 91] width 157 height 12
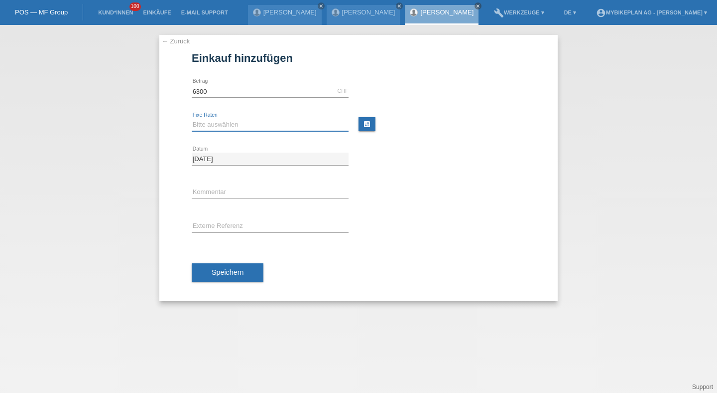
type input "6300.00"
click at [222, 123] on select "Bitte auswählen 6 Raten 12 Raten 18 Raten 24 Raten 36 Raten 48 Raten" at bounding box center [270, 125] width 157 height 12
select select "486"
click at [192, 119] on select "Bitte auswählen 6 Raten 12 Raten 18 Raten 24 Raten 36 Raten 48 Raten" at bounding box center [270, 125] width 157 height 12
click at [220, 228] on input "text" at bounding box center [270, 226] width 157 height 12
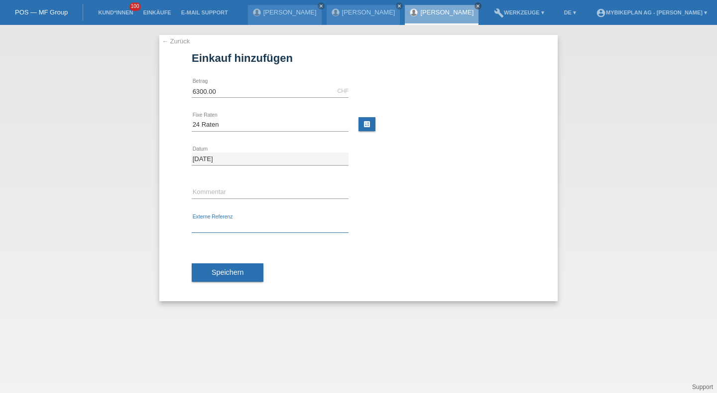
paste input "43451690753"
type input "43451690753"
click at [222, 281] on div "Speichern" at bounding box center [359, 273] width 334 height 58
click at [227, 275] on span "Speichern" at bounding box center [228, 272] width 32 height 8
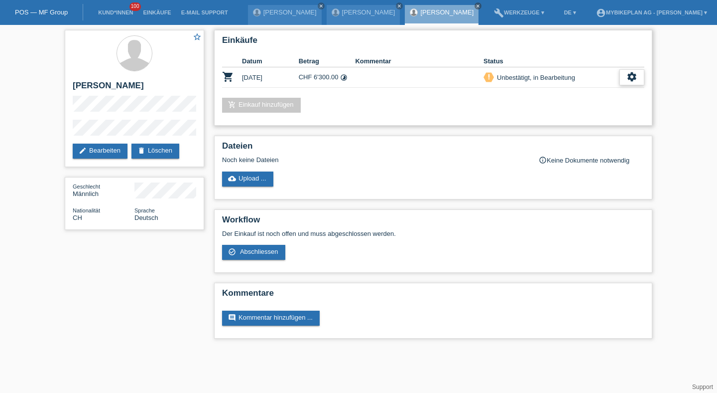
click at [630, 77] on icon "settings" at bounding box center [632, 76] width 11 height 11
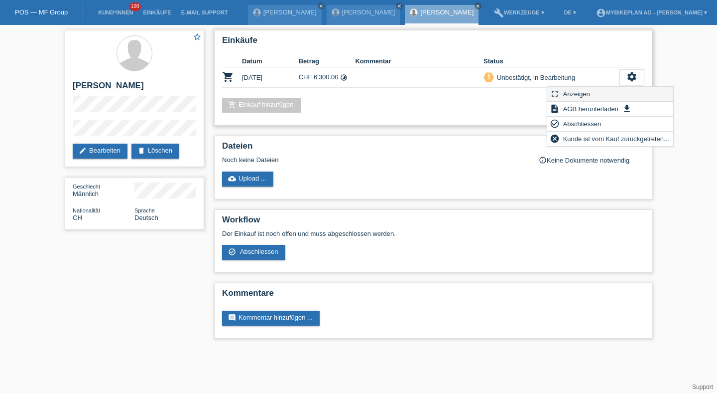
click at [597, 92] on div "fullscreen Anzeigen" at bounding box center [610, 94] width 126 height 15
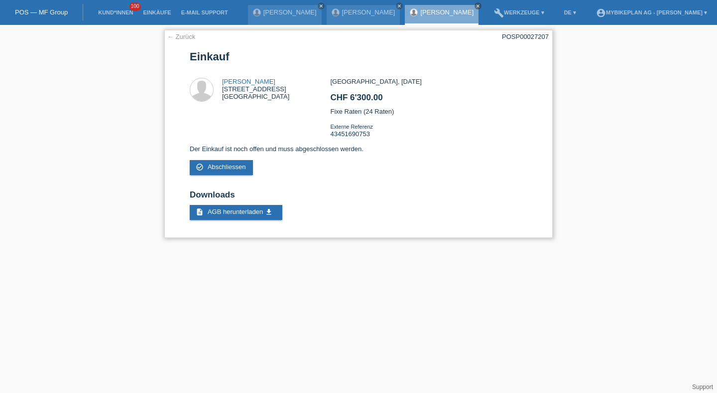
click at [513, 36] on div "POSP00027207" at bounding box center [525, 36] width 47 height 7
copy div "POSP00027207"
